Goal: Transaction & Acquisition: Purchase product/service

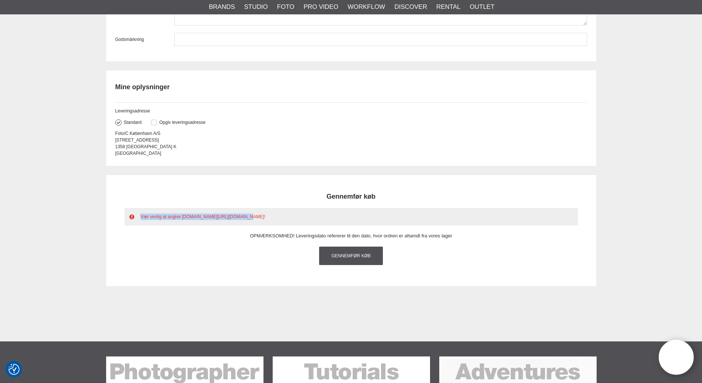
scroll to position [1032, 0]
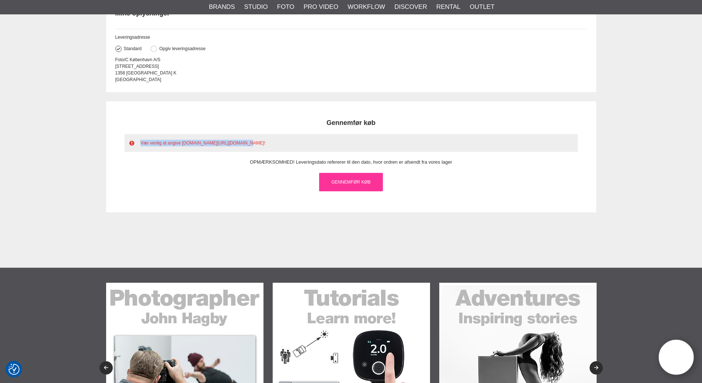
click at [355, 191] on link "Gennemfør køb" at bounding box center [351, 182] width 64 height 18
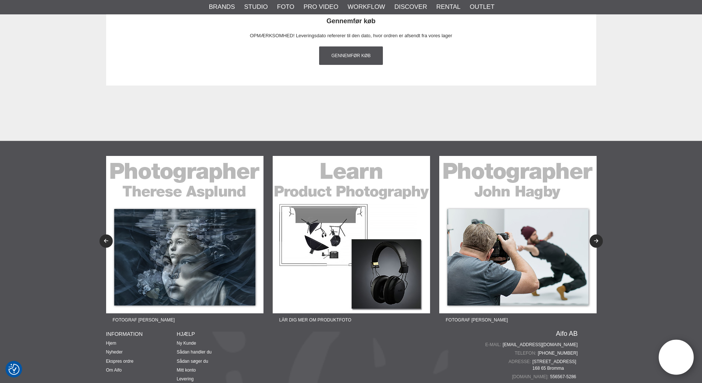
scroll to position [1032, 0]
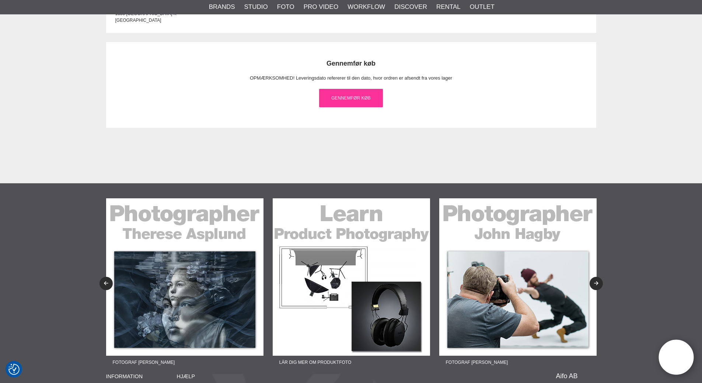
click at [342, 107] on link "Gennemfør køb" at bounding box center [351, 98] width 64 height 18
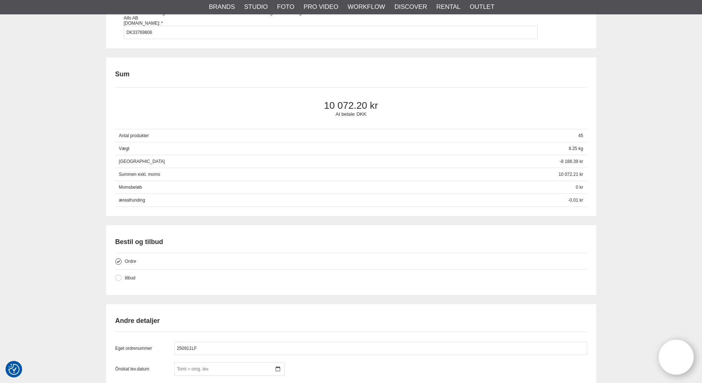
scroll to position [479, 0]
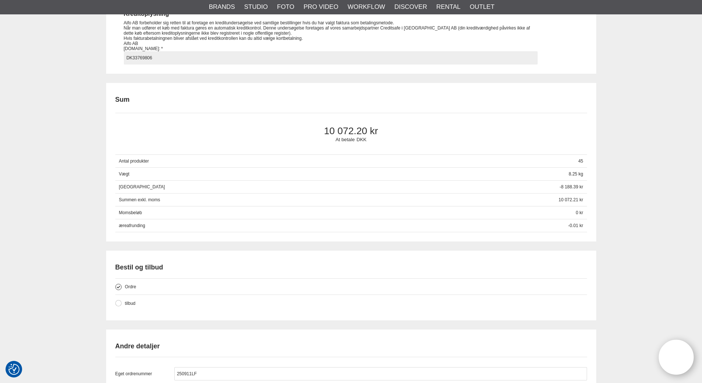
drag, startPoint x: 160, startPoint y: 63, endPoint x: 45, endPoint y: 78, distance: 115.2
click at [86, 66] on div "Kassen Kurv Priser exkl. moms Varenummer Beskrivelse Antal Pris Rabat Beløp Sle…" at bounding box center [351, 177] width 702 height 1168
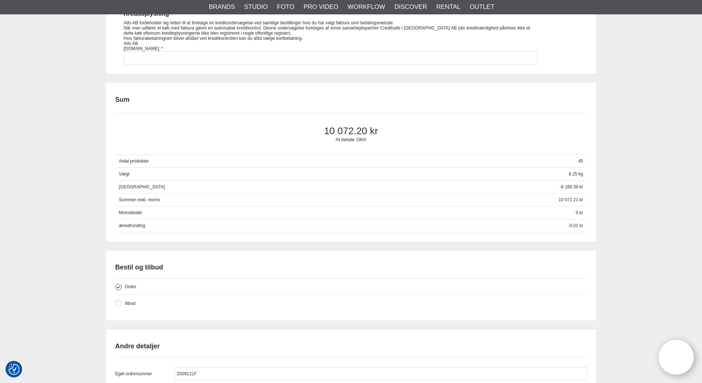
click at [53, 81] on div "Kassen Kurv Priser exkl. moms Varenummer Beskrivelse Antal Pris Rabat Beløp Sle…" at bounding box center [351, 177] width 702 height 1168
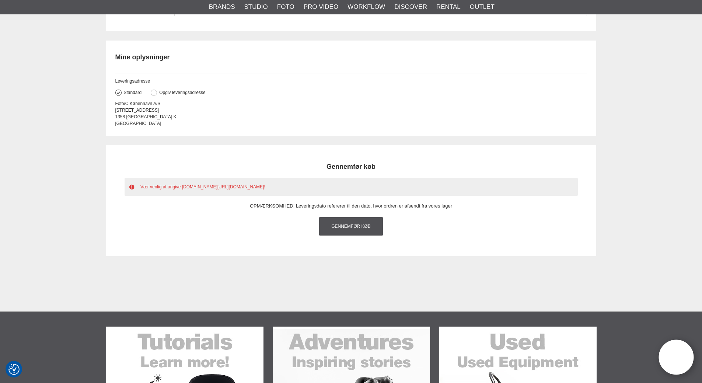
scroll to position [995, 0]
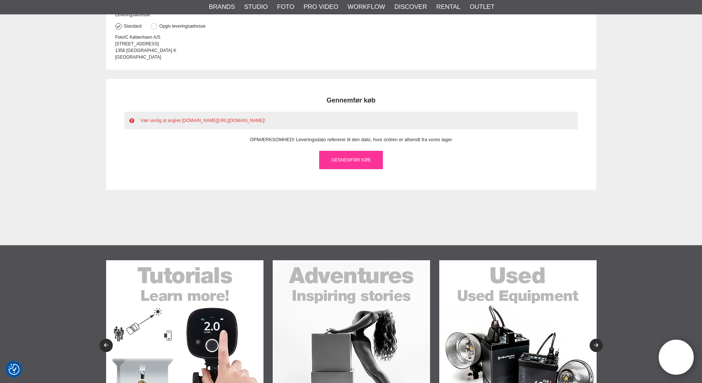
click at [345, 169] on link "Gennemfør køb" at bounding box center [351, 160] width 64 height 18
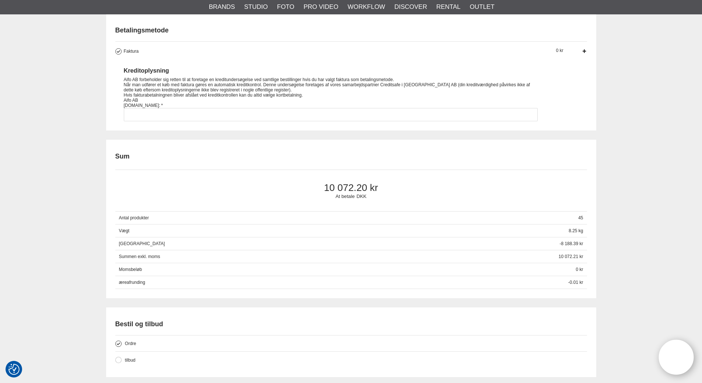
scroll to position [405, 0]
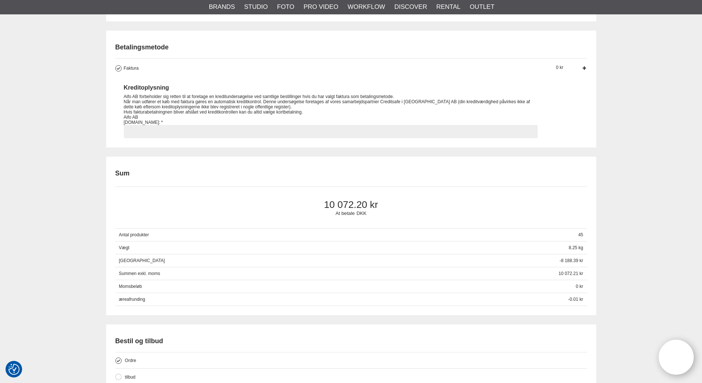
click at [139, 138] on input "Faktura Virksomheder har mulighed for at bruge faktura betaling. Den sædvanlige…" at bounding box center [331, 131] width 414 height 13
type input "DK33769806"
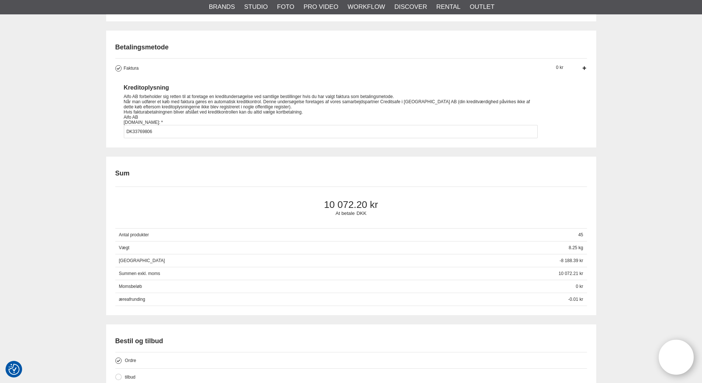
click at [71, 122] on div "Kassen Kurv Priser exkl. moms Varenummer Beskrivelse Antal Pris Rabat Beløp Sle…" at bounding box center [351, 250] width 702 height 1168
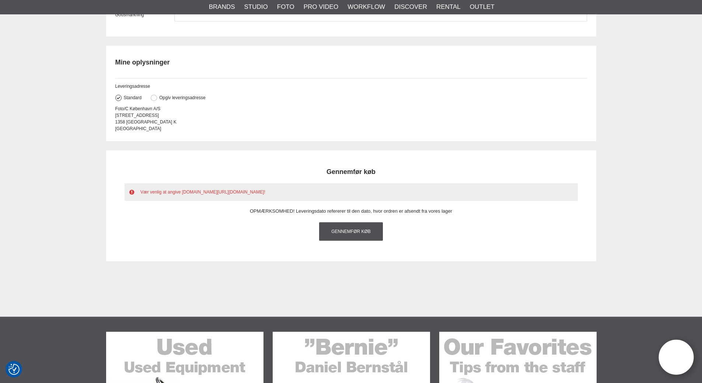
scroll to position [995, 0]
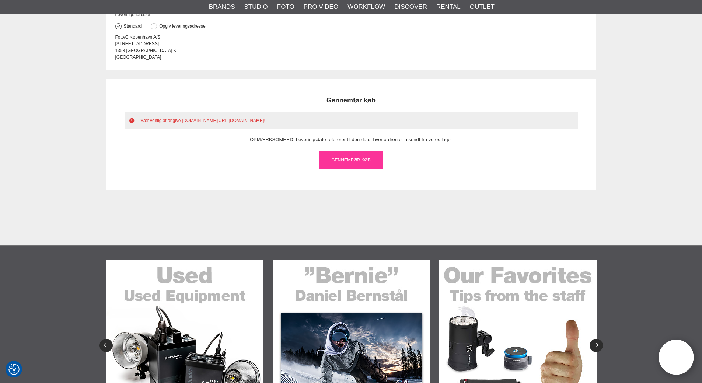
click at [347, 169] on link "Gennemfør køb" at bounding box center [351, 160] width 64 height 18
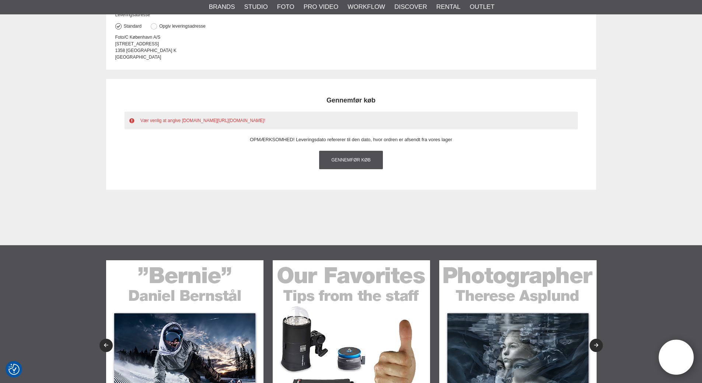
click at [347, 169] on link "Gennemfør køb" at bounding box center [351, 160] width 64 height 18
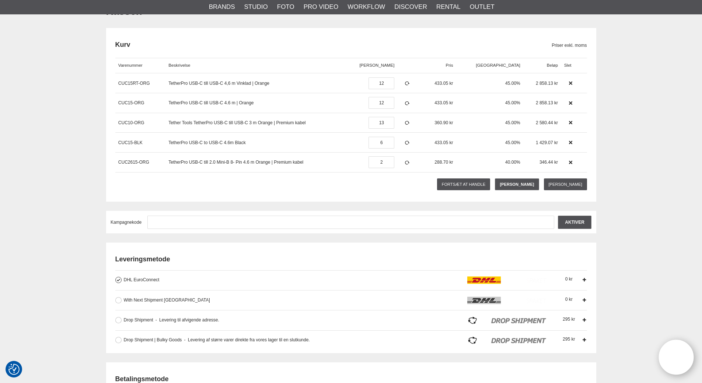
scroll to position [0, 0]
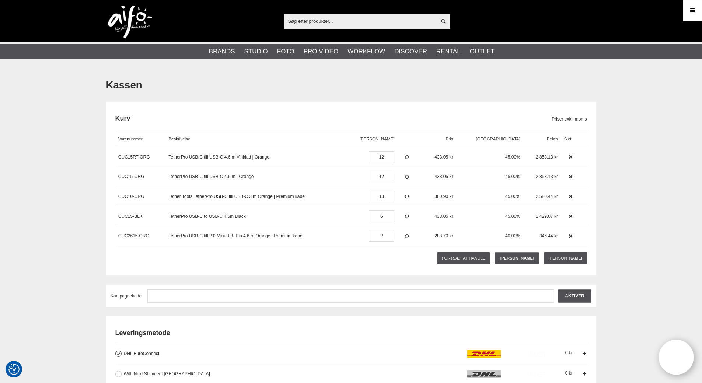
click at [130, 15] on img at bounding box center [130, 22] width 44 height 33
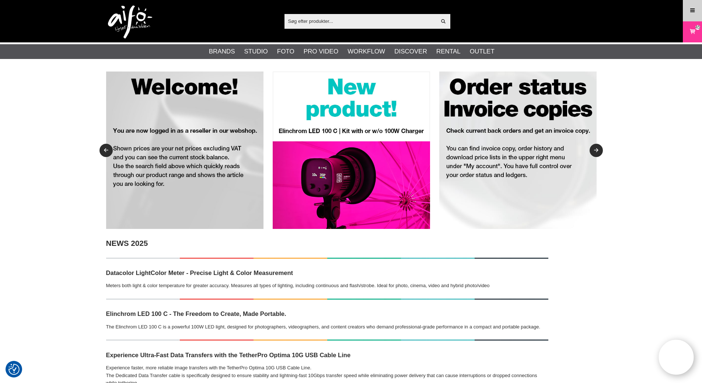
click at [692, 12] on icon at bounding box center [692, 11] width 7 height 8
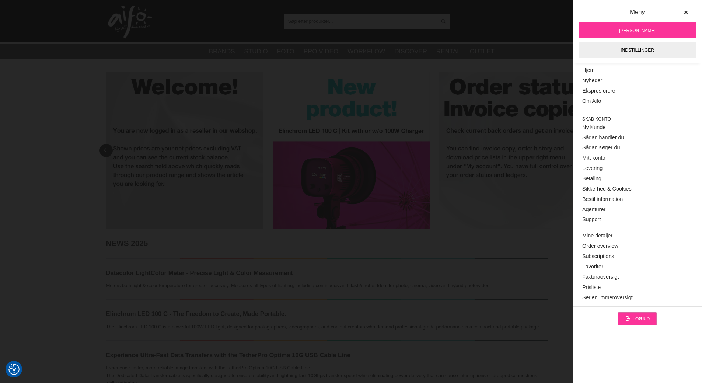
click at [629, 316] on icon at bounding box center [629, 318] width 8 height 5
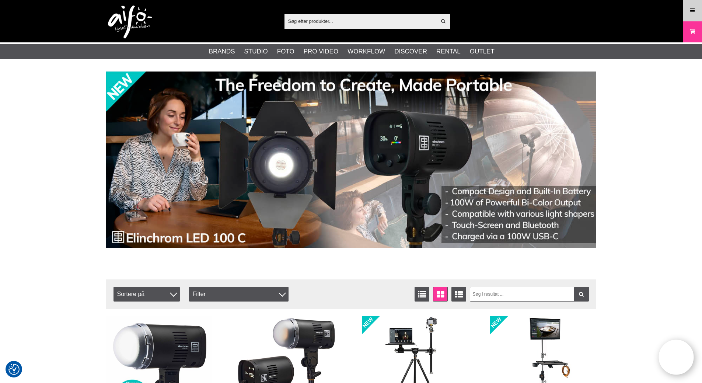
click at [693, 10] on icon at bounding box center [692, 11] width 7 height 8
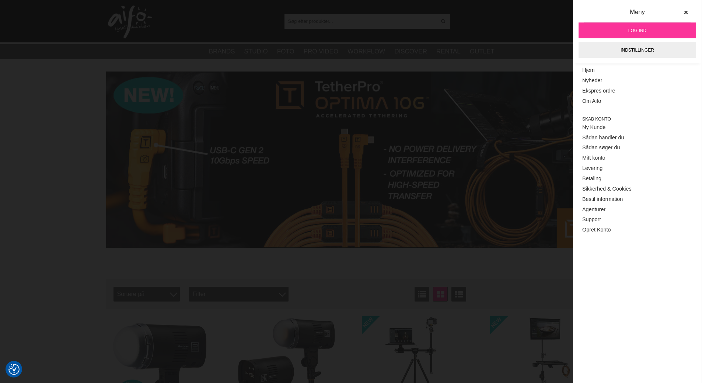
click at [126, 25] on img at bounding box center [130, 22] width 44 height 33
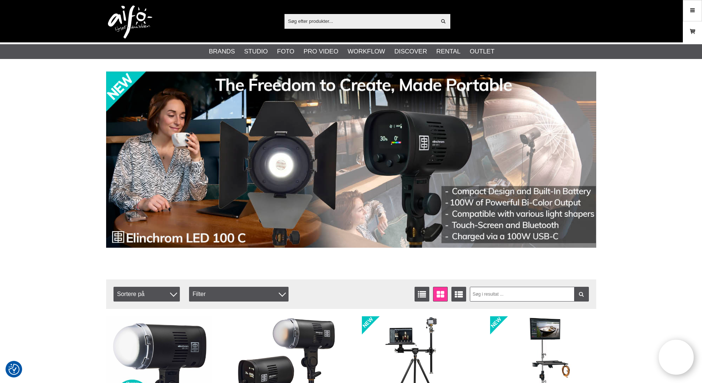
click at [693, 34] on icon at bounding box center [692, 32] width 7 height 8
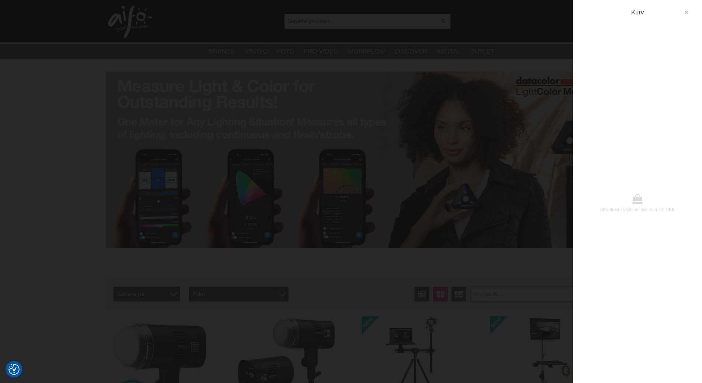
click at [687, 13] on icon "button" at bounding box center [685, 12] width 5 height 5
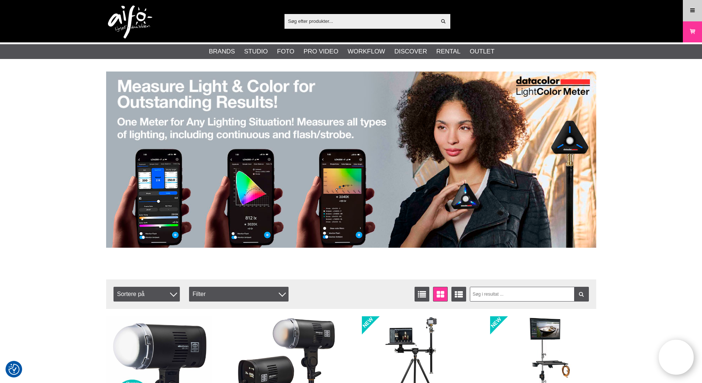
click at [690, 10] on icon at bounding box center [692, 11] width 7 height 8
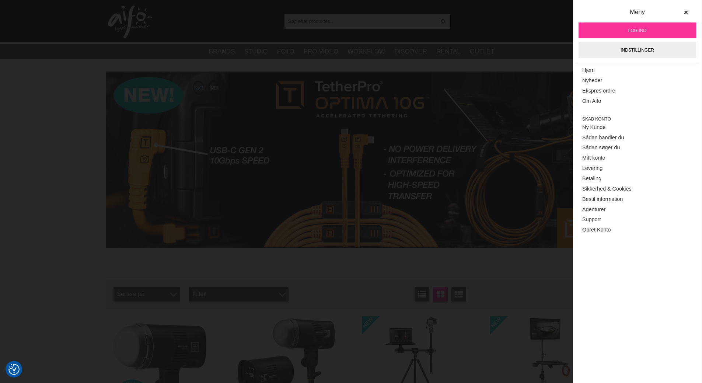
click at [634, 31] on span "Log ind" at bounding box center [637, 30] width 18 height 7
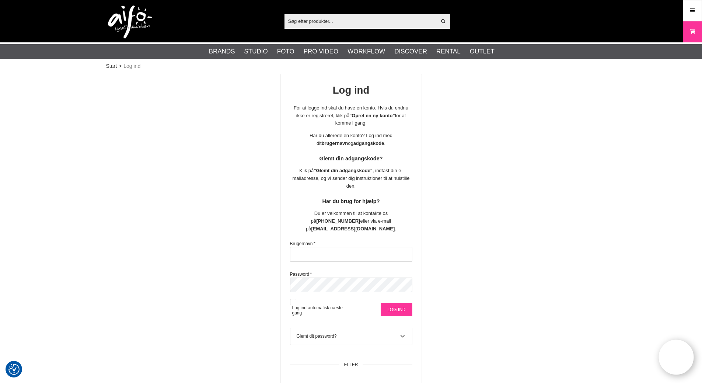
type input "[EMAIL_ADDRESS][DOMAIN_NAME]"
click at [392, 303] on input "Log ind" at bounding box center [396, 309] width 31 height 13
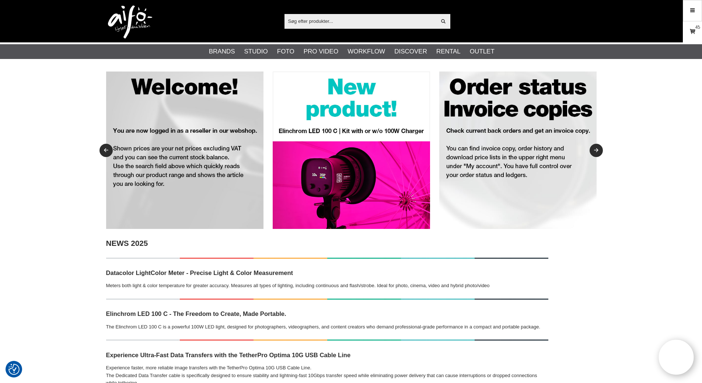
click at [692, 33] on icon at bounding box center [692, 32] width 7 height 8
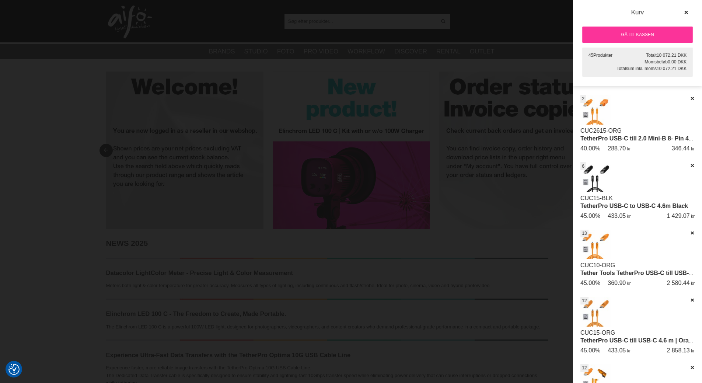
click at [661, 33] on link "Gå til kassen" at bounding box center [637, 35] width 111 height 16
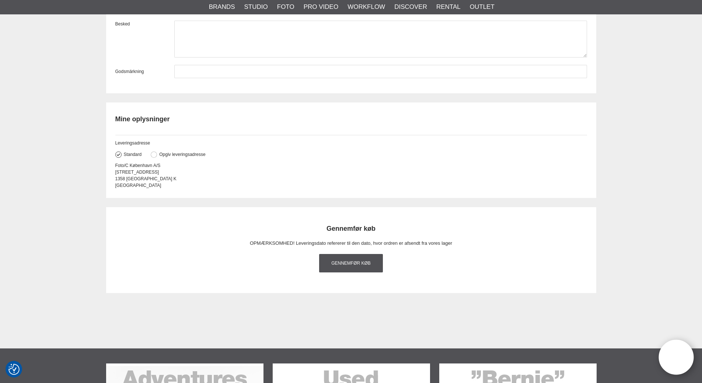
scroll to position [921, 0]
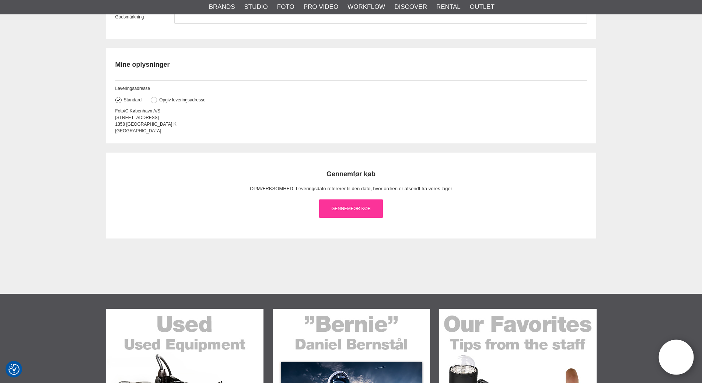
click at [330, 218] on link "Gennemfør køb" at bounding box center [351, 208] width 64 height 18
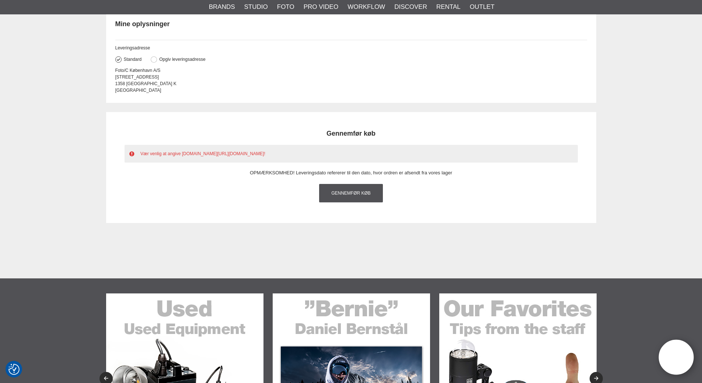
scroll to position [1032, 0]
